Goal: Task Accomplishment & Management: Manage account settings

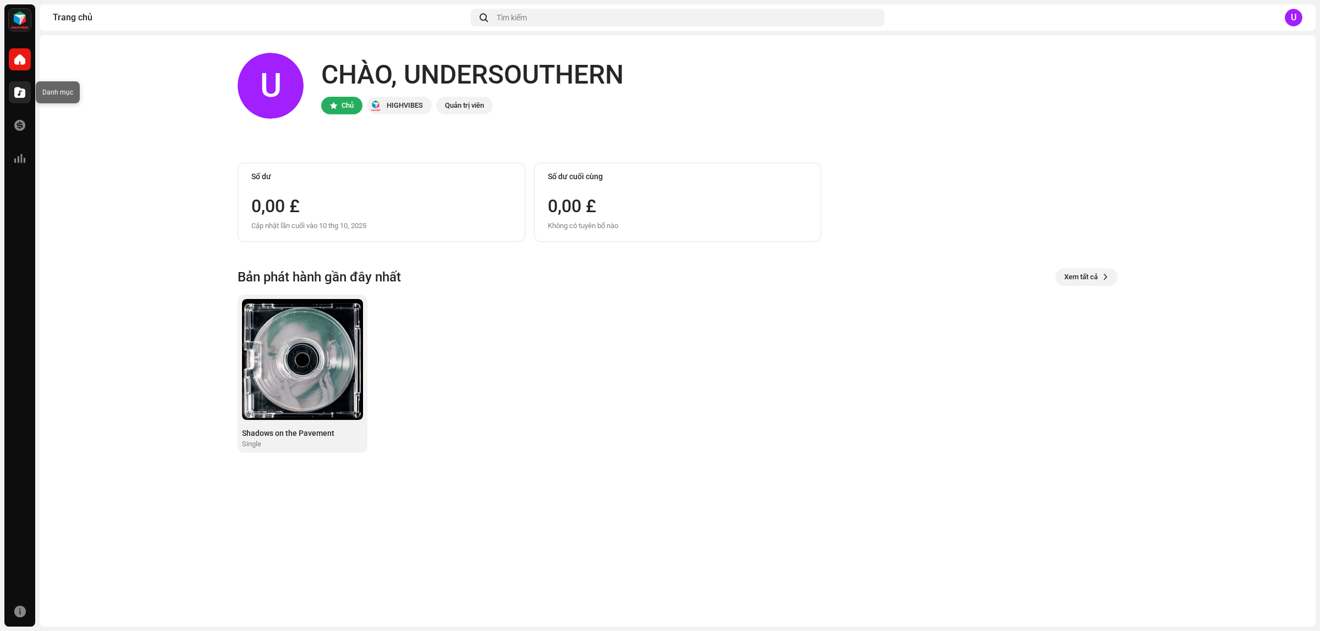
click at [17, 91] on span at bounding box center [19, 92] width 11 height 9
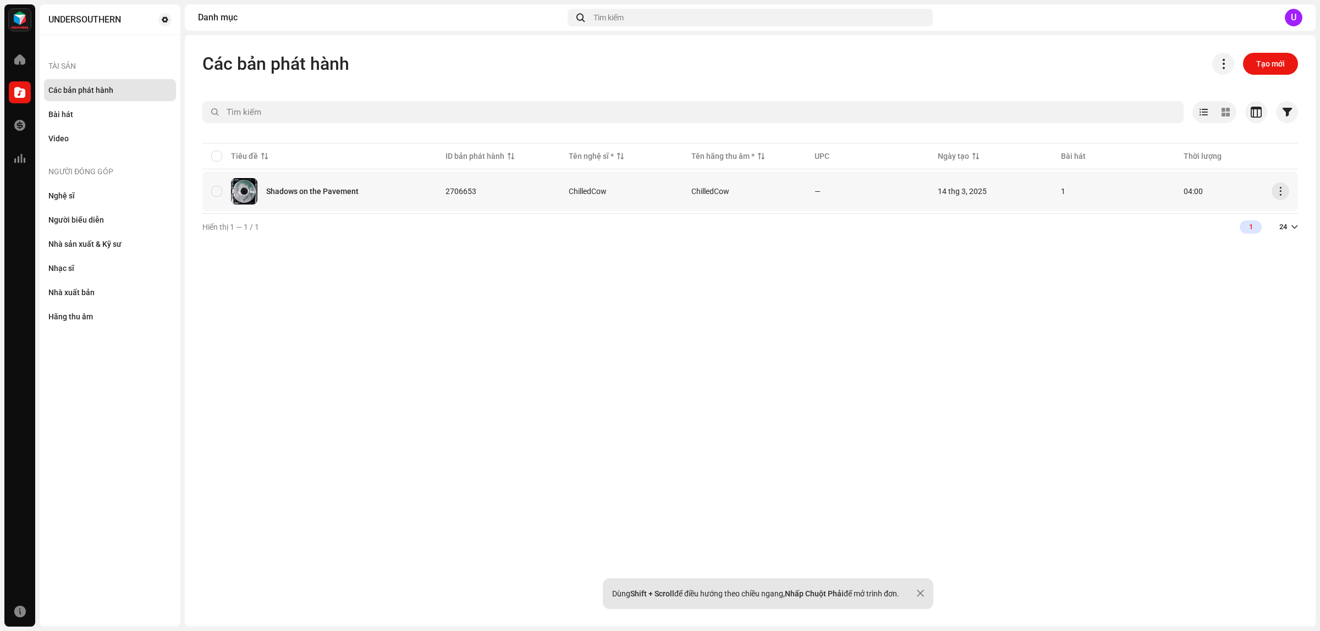
click at [302, 190] on div "Shadows on the Pavement" at bounding box center [312, 192] width 92 height 8
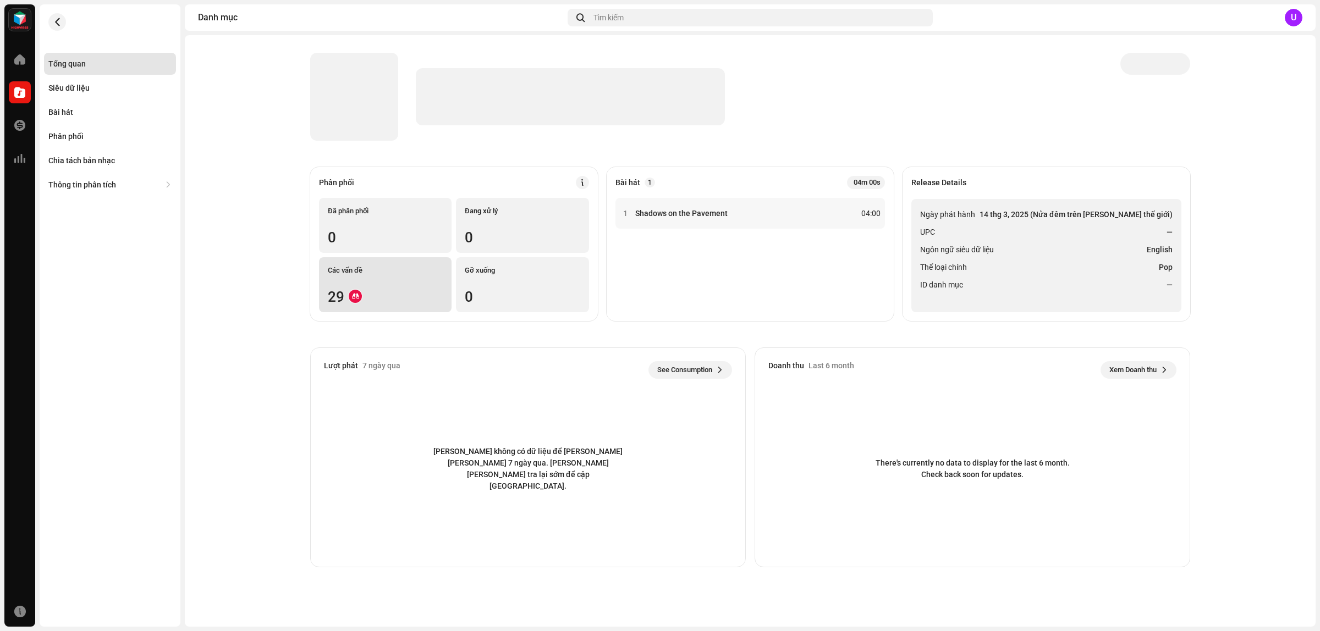
click at [373, 278] on div "Các vấn đề 29" at bounding box center [385, 284] width 133 height 55
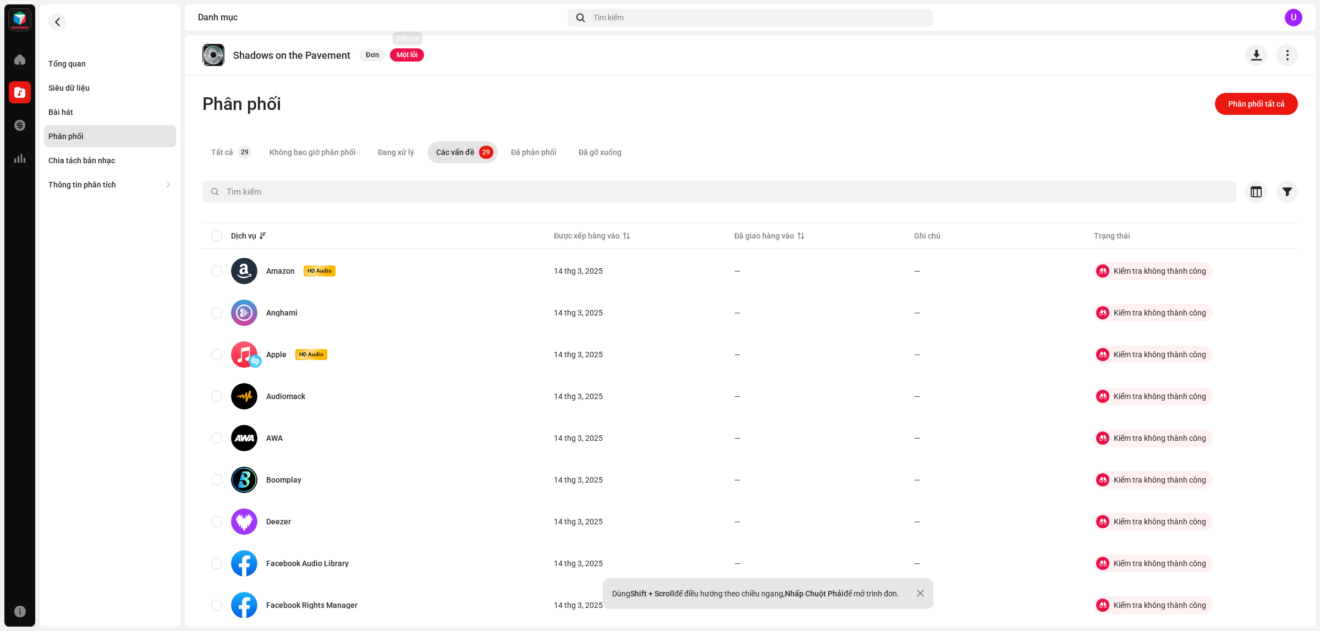
click at [411, 54] on span "Một lỗi" at bounding box center [407, 54] width 34 height 13
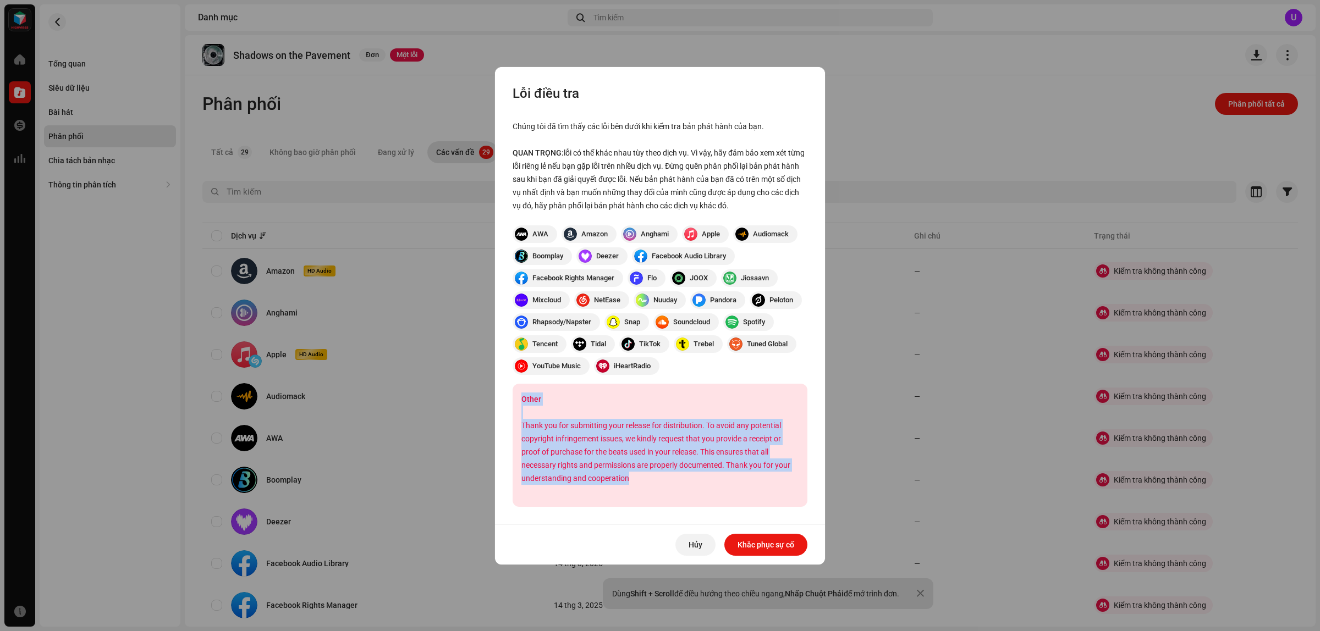
drag, startPoint x: 619, startPoint y: 471, endPoint x: 521, endPoint y: 396, distance: 123.1
click at [521, 396] on div "Other Thank you for submitting your release for distribution. To avoid any pote…" at bounding box center [660, 445] width 295 height 123
click at [698, 542] on span "Hủy" at bounding box center [696, 545] width 14 height 22
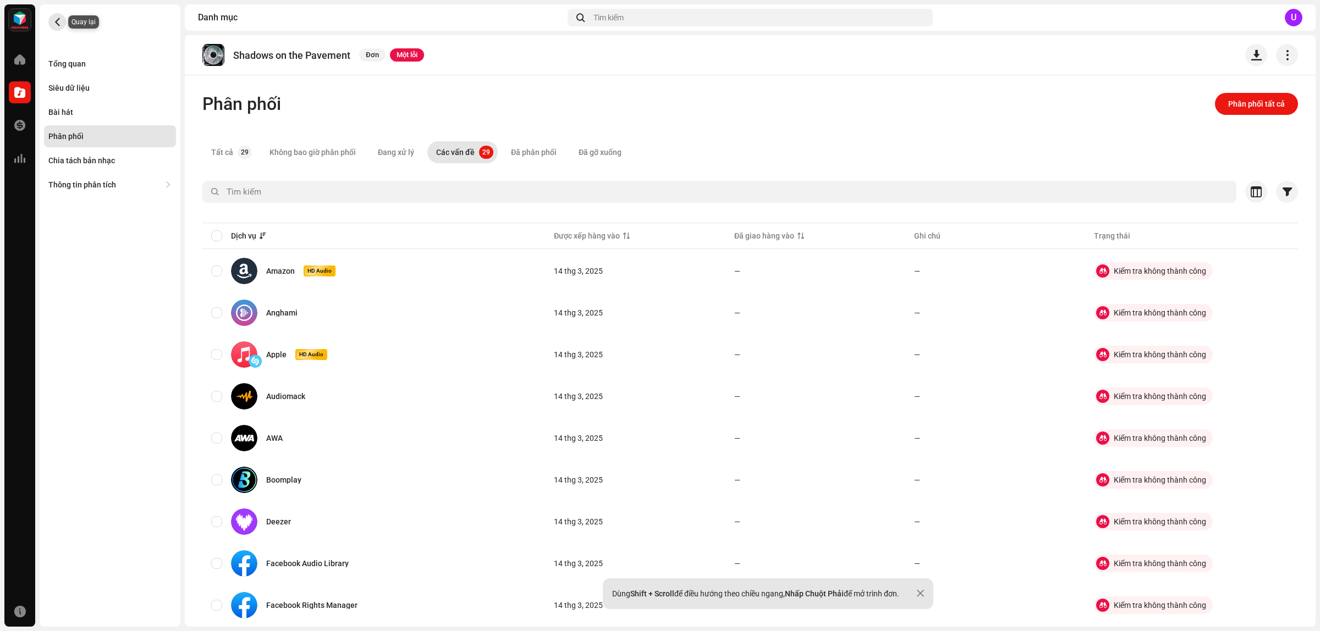
click at [56, 22] on span "button" at bounding box center [57, 22] width 8 height 9
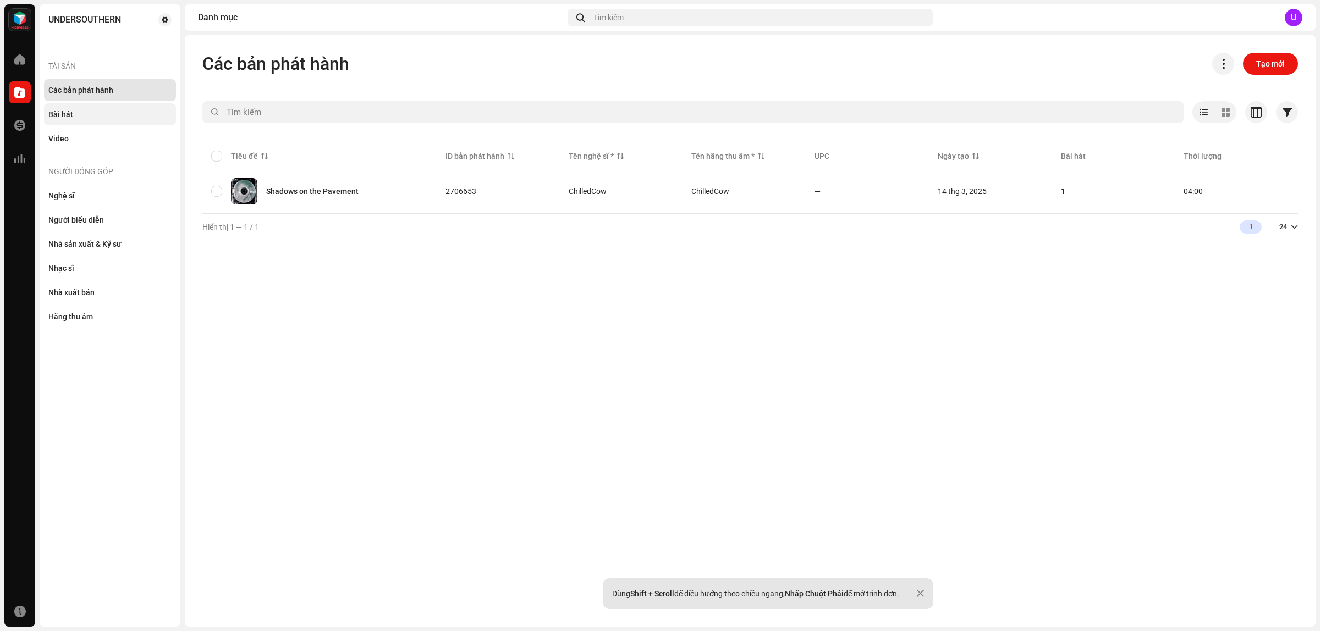
click at [72, 107] on div "Bài hát" at bounding box center [110, 114] width 132 height 22
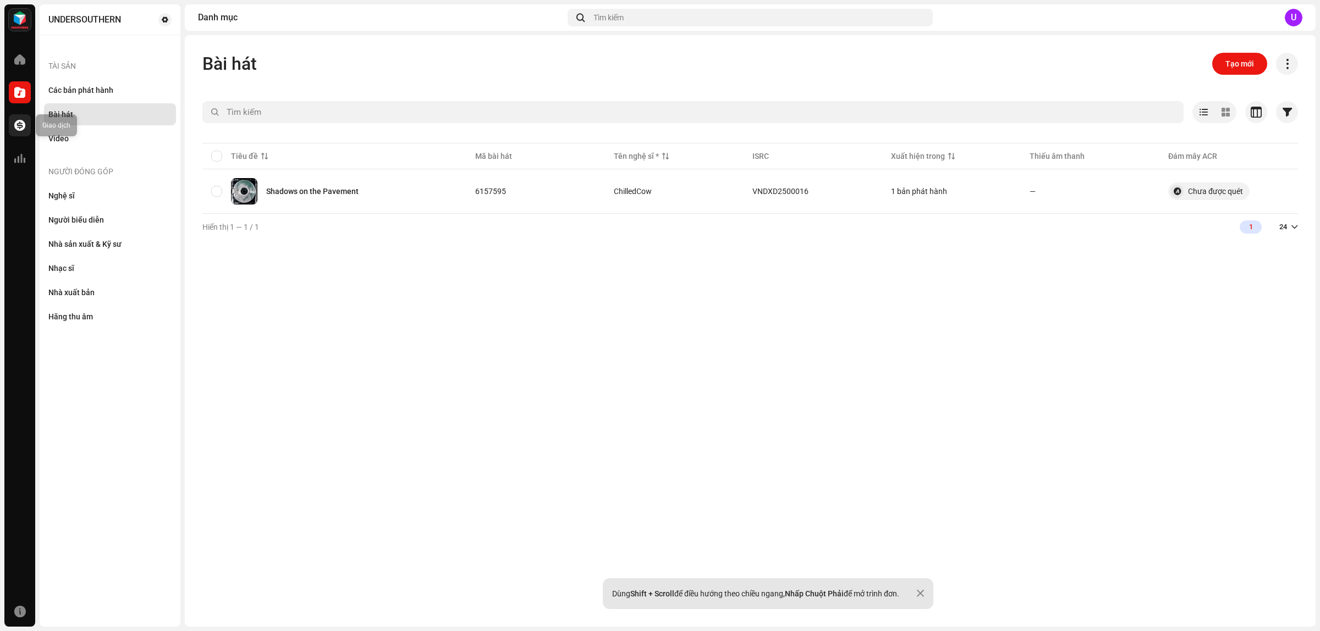
click at [13, 124] on div at bounding box center [20, 125] width 22 height 22
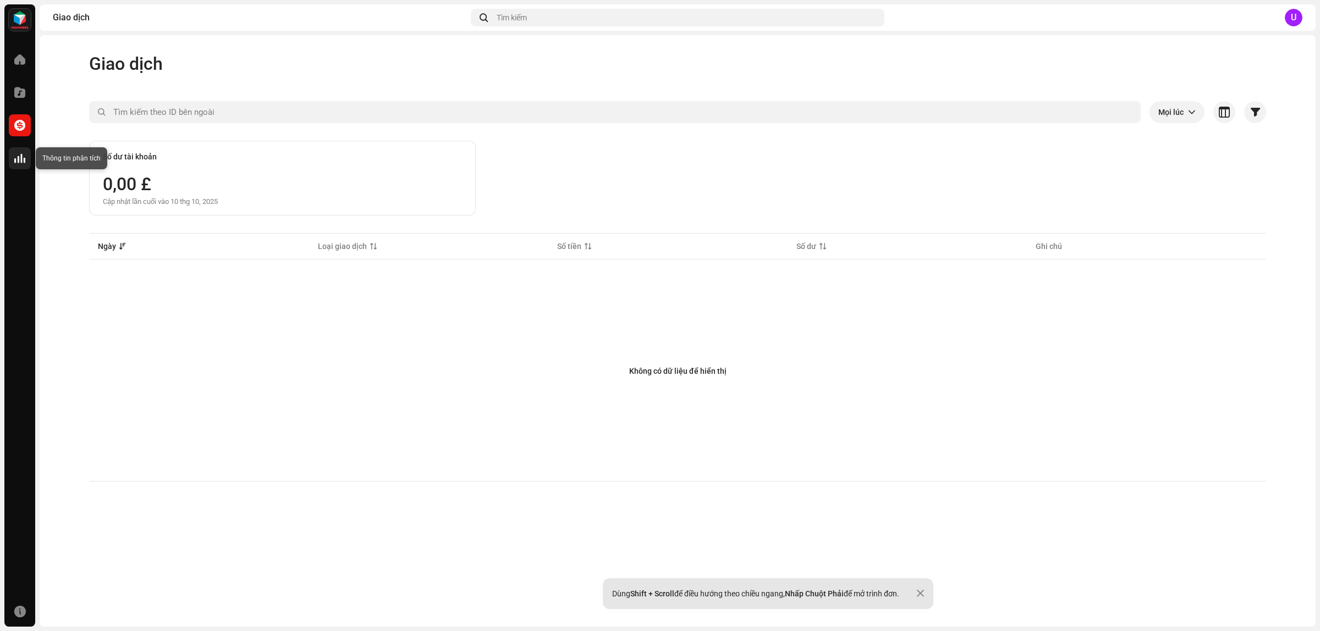
click at [17, 157] on span at bounding box center [19, 158] width 11 height 9
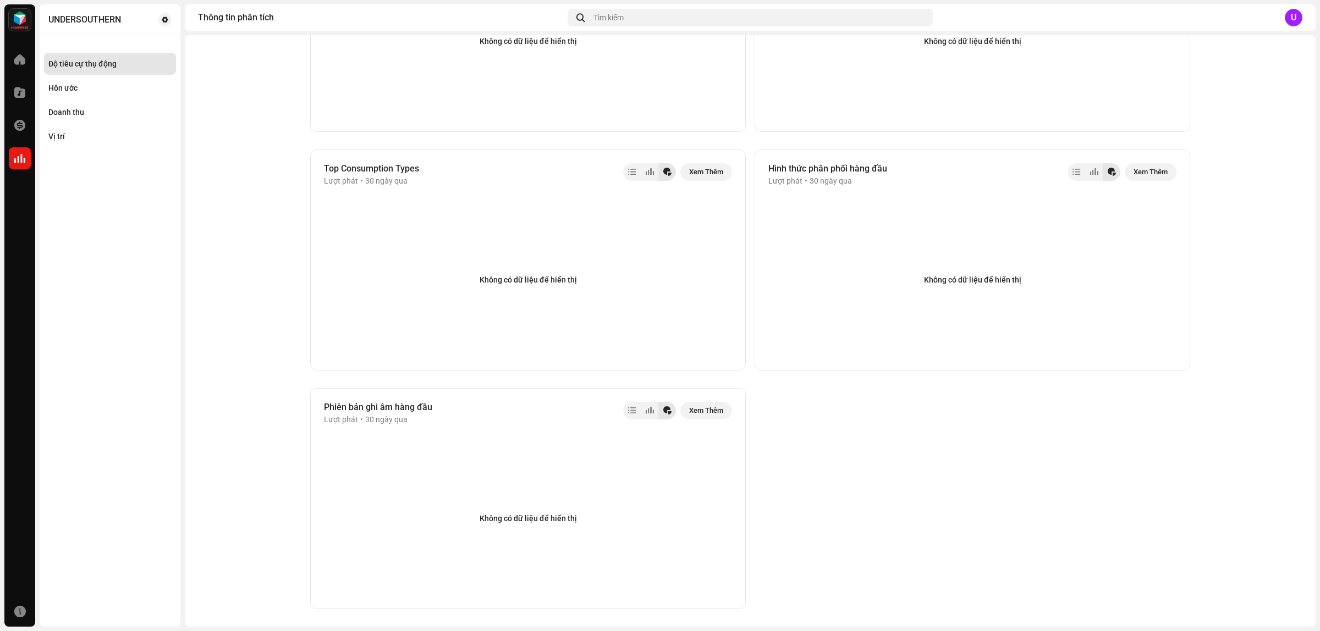
scroll to position [1170, 0]
